Goal: Information Seeking & Learning: Learn about a topic

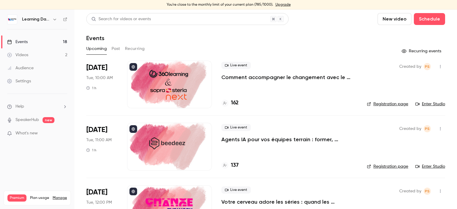
click at [64, 21] on div "Learning Days" at bounding box center [37, 19] width 60 height 10
click at [65, 18] on icon at bounding box center [65, 19] width 4 height 4
click at [63, 19] on div "Learning Days" at bounding box center [37, 19] width 60 height 10
click at [65, 20] on icon at bounding box center [65, 19] width 4 height 4
click at [26, 69] on div "Audience" at bounding box center [20, 68] width 26 height 6
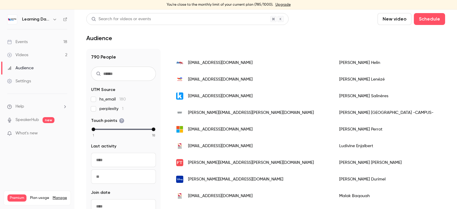
scroll to position [109, 0]
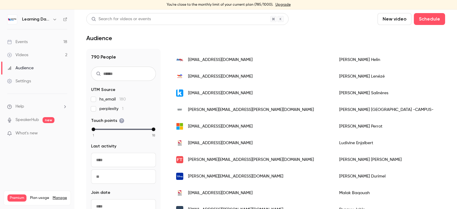
click at [264, 143] on div "[EMAIL_ADDRESS][DOMAIN_NAME]" at bounding box center [251, 143] width 163 height 17
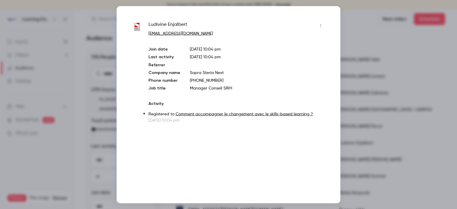
click at [380, 38] on div at bounding box center [228, 104] width 457 height 209
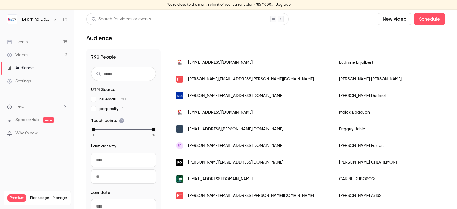
scroll to position [181, 0]
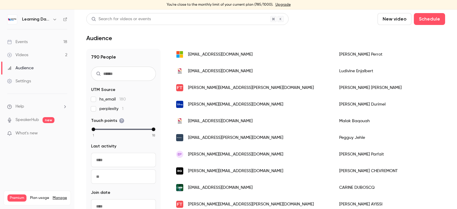
click at [239, 122] on span "[EMAIL_ADDRESS][DOMAIN_NAME]" at bounding box center [220, 121] width 65 height 6
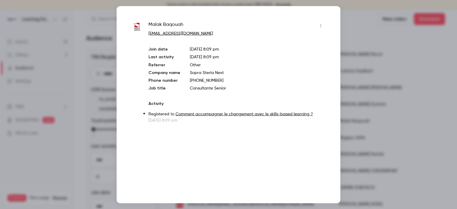
click at [434, 60] on div at bounding box center [228, 104] width 457 height 209
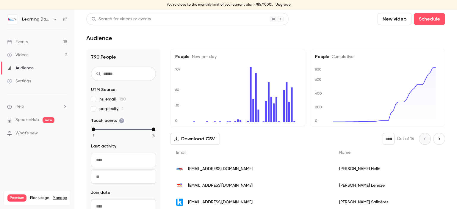
scroll to position [74, 0]
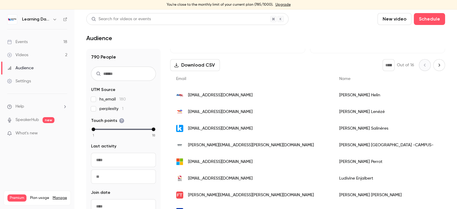
click at [204, 95] on span "[EMAIL_ADDRESS][DOMAIN_NAME]" at bounding box center [220, 95] width 65 height 6
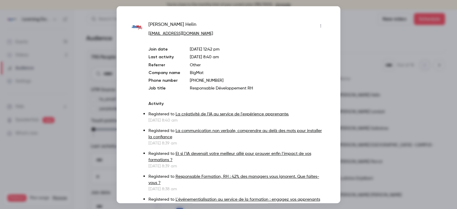
click at [362, 34] on div at bounding box center [228, 104] width 457 height 209
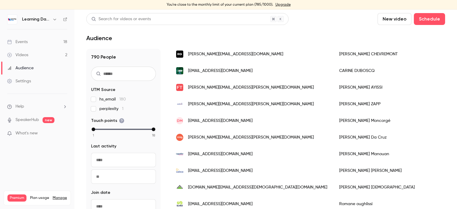
scroll to position [305, 0]
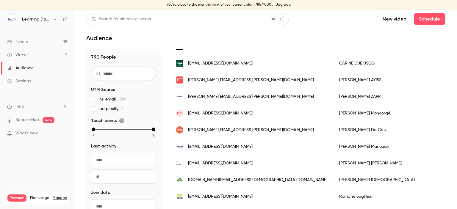
click at [38, 54] on link "Videos 2" at bounding box center [37, 54] width 74 height 13
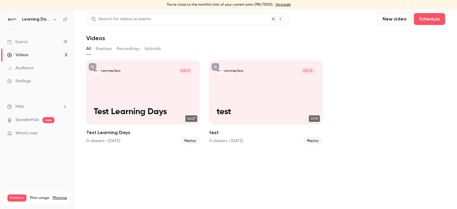
click at [30, 69] on div "Audience" at bounding box center [20, 68] width 26 height 6
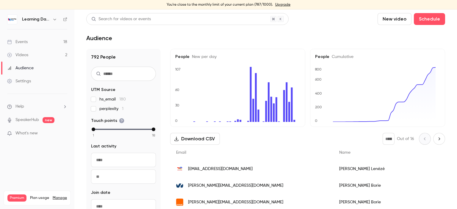
click at [57, 40] on link "Events 18" at bounding box center [37, 41] width 74 height 13
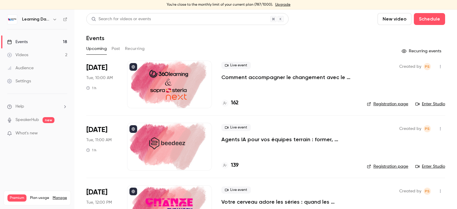
click at [41, 70] on link "Audience" at bounding box center [37, 68] width 74 height 13
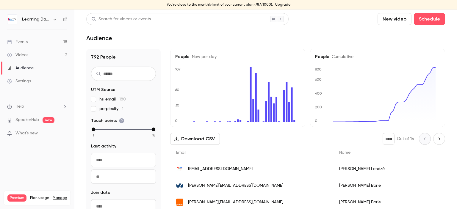
click at [283, 6] on link "Upgrade" at bounding box center [282, 4] width 15 height 5
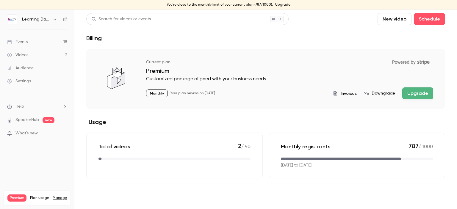
click at [43, 64] on link "Audience" at bounding box center [37, 68] width 74 height 13
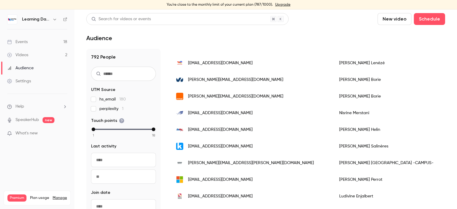
scroll to position [106, 0]
click at [224, 99] on div "[PERSON_NAME][EMAIL_ADDRESS][DOMAIN_NAME]" at bounding box center [251, 96] width 163 height 17
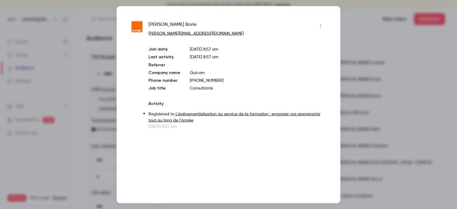
click at [359, 51] on div at bounding box center [228, 104] width 457 height 209
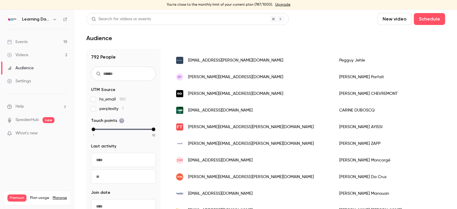
scroll to position [253, 0]
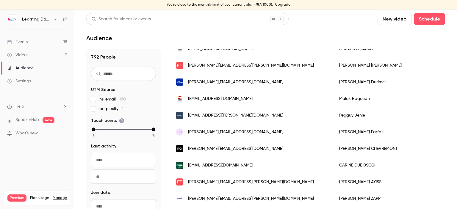
click at [224, 81] on span "[PERSON_NAME][EMAIL_ADDRESS][DOMAIN_NAME]" at bounding box center [235, 82] width 95 height 6
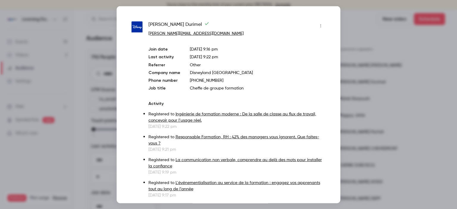
click at [81, 23] on div at bounding box center [228, 104] width 457 height 209
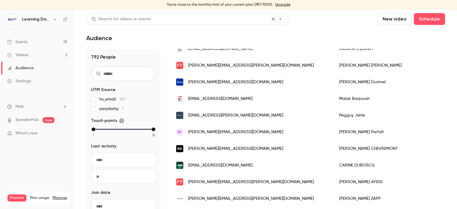
click at [38, 66] on link "Audience" at bounding box center [37, 68] width 74 height 13
click at [36, 54] on link "Videos 2" at bounding box center [37, 54] width 74 height 13
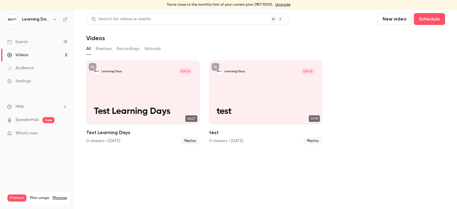
click at [32, 64] on link "Audience" at bounding box center [37, 68] width 74 height 13
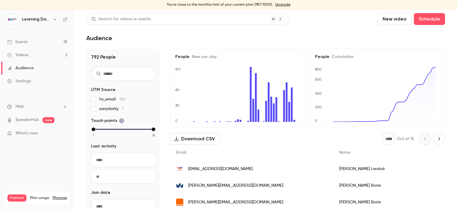
click at [33, 54] on link "Videos 2" at bounding box center [37, 54] width 74 height 13
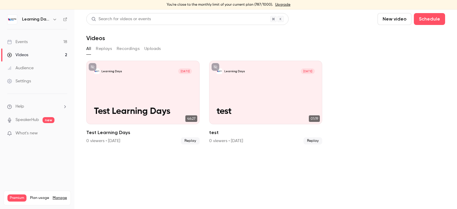
click at [36, 45] on link "Events 18" at bounding box center [37, 41] width 74 height 13
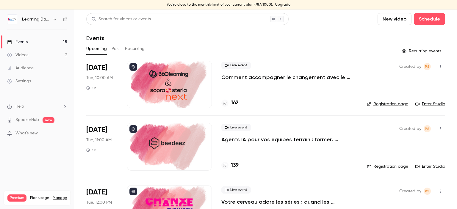
click at [34, 68] on link "Audience" at bounding box center [37, 68] width 74 height 13
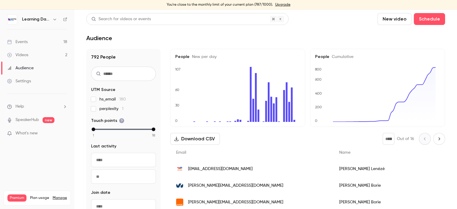
click at [33, 52] on link "Videos 2" at bounding box center [37, 54] width 74 height 13
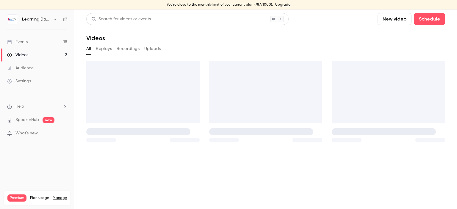
click at [32, 68] on div "Audience" at bounding box center [20, 68] width 26 height 6
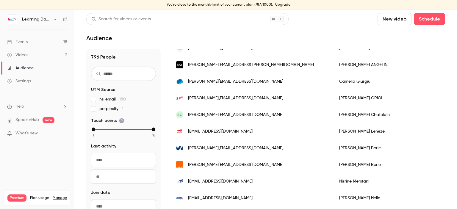
scroll to position [127, 0]
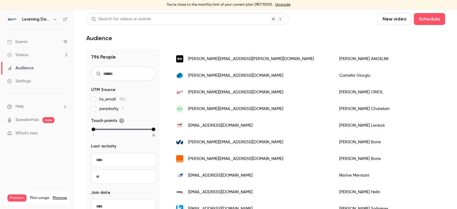
click at [249, 111] on span "s.chatelain@groupemyconnecting.com" at bounding box center [235, 109] width 95 height 6
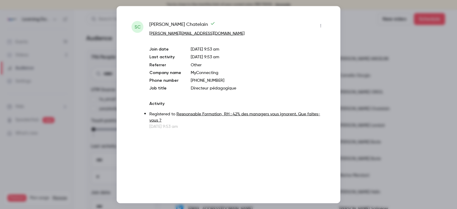
click at [444, 56] on div at bounding box center [228, 104] width 457 height 209
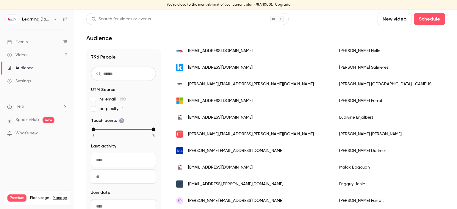
scroll to position [269, 0]
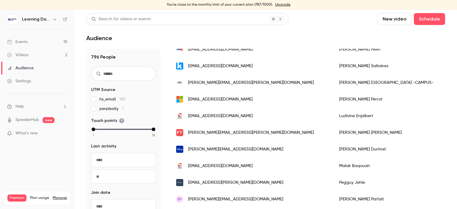
click at [252, 115] on span "[EMAIL_ADDRESS][DOMAIN_NAME]" at bounding box center [220, 116] width 65 height 6
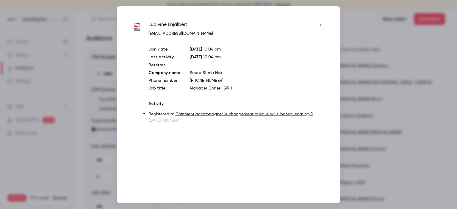
click at [357, 85] on div at bounding box center [228, 104] width 457 height 209
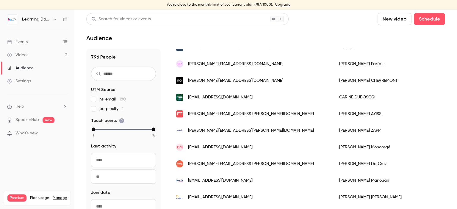
scroll to position [414, 0]
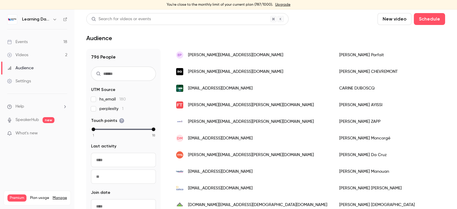
click at [47, 39] on link "Events 18" at bounding box center [37, 41] width 74 height 13
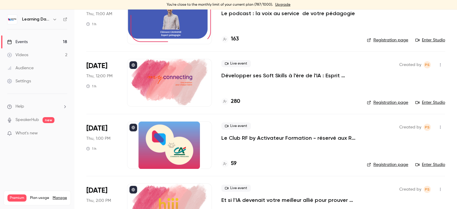
scroll to position [897, 0]
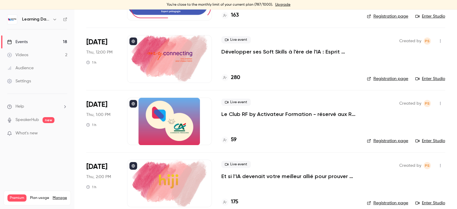
click at [231, 141] on h4 "59" at bounding box center [234, 140] width 6 height 8
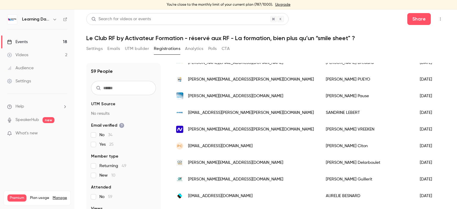
scroll to position [704, 0]
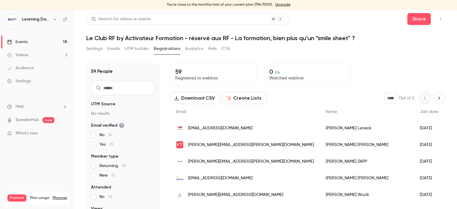
click at [31, 69] on div "Audience" at bounding box center [20, 68] width 26 height 6
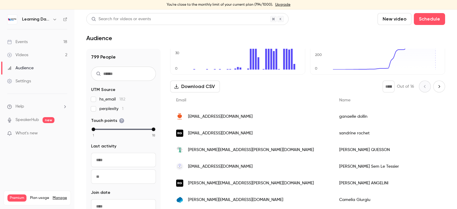
scroll to position [95, 0]
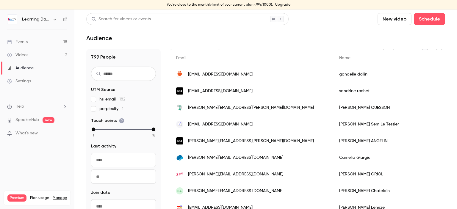
click at [230, 90] on span "[EMAIL_ADDRESS][DOMAIN_NAME]" at bounding box center [220, 91] width 65 height 6
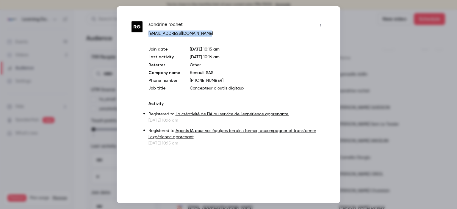
drag, startPoint x: 162, startPoint y: 35, endPoint x: 149, endPoint y: 31, distance: 13.8
click at [149, 31] on p "[EMAIL_ADDRESS][DOMAIN_NAME]" at bounding box center [236, 33] width 177 height 6
copy link "[EMAIL_ADDRESS][DOMAIN_NAME]"
click at [362, 34] on div at bounding box center [228, 104] width 457 height 209
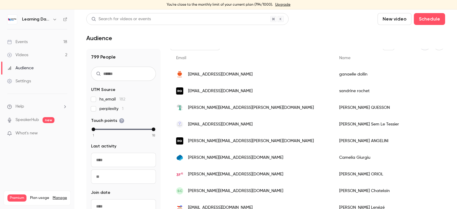
click at [32, 46] on link "Events 18" at bounding box center [37, 41] width 74 height 13
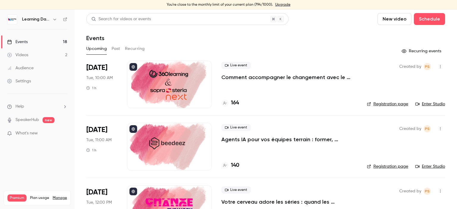
click at [33, 69] on link "Audience" at bounding box center [37, 68] width 74 height 13
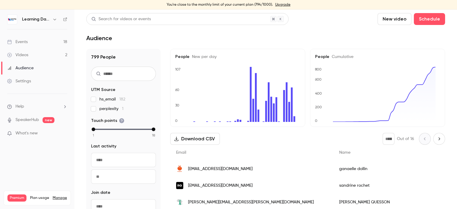
click at [212, 166] on span "[EMAIL_ADDRESS][DOMAIN_NAME]" at bounding box center [220, 169] width 65 height 6
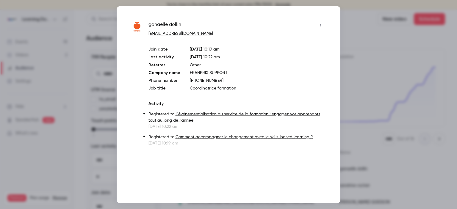
click at [358, 85] on div at bounding box center [228, 104] width 457 height 209
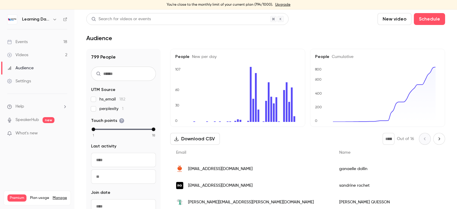
click at [34, 53] on link "Videos 2" at bounding box center [37, 54] width 74 height 13
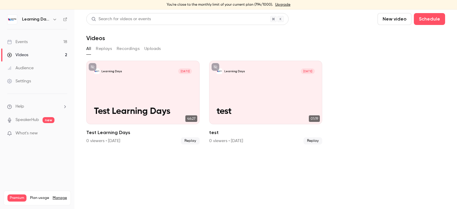
click at [34, 64] on link "Audience" at bounding box center [37, 68] width 74 height 13
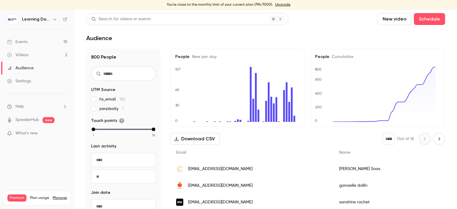
click at [32, 57] on link "Videos 2" at bounding box center [37, 54] width 74 height 13
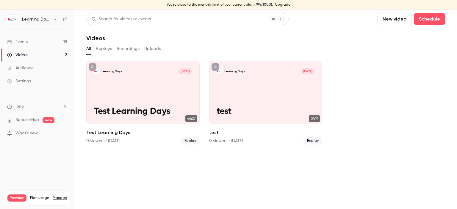
click at [37, 70] on link "Audience" at bounding box center [37, 68] width 74 height 13
